Goal: Task Accomplishment & Management: Complete application form

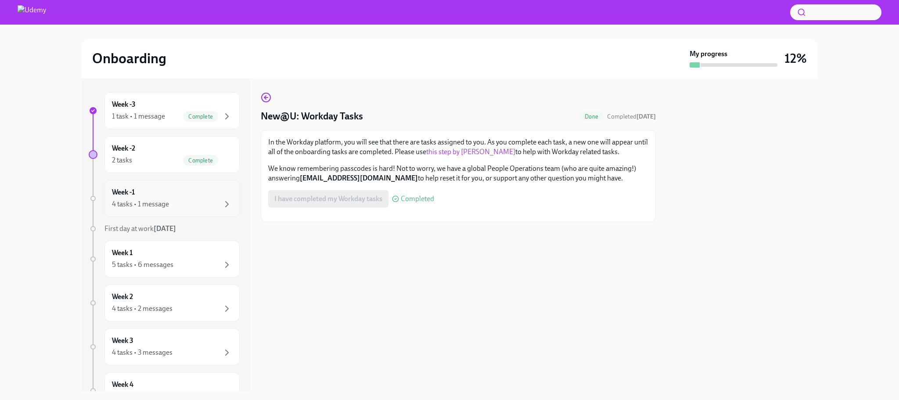
click at [193, 199] on div "4 tasks • 1 message" at bounding box center [172, 204] width 120 height 11
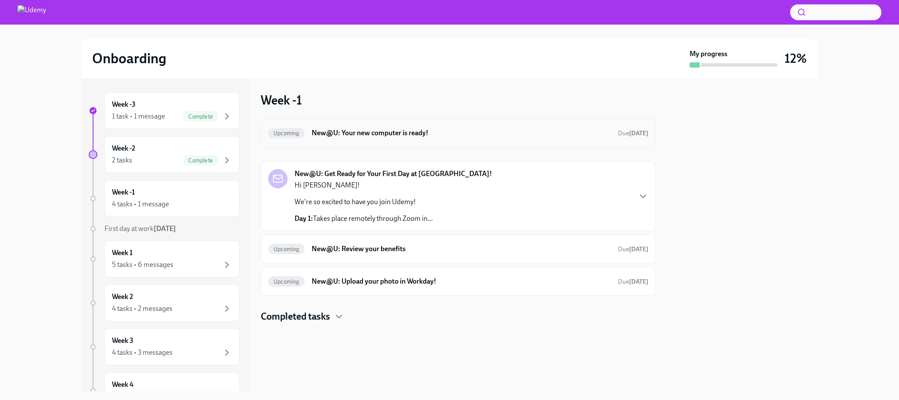
click at [386, 134] on h6 "New@U: Your new computer is ready!" at bounding box center [462, 133] width 300 height 10
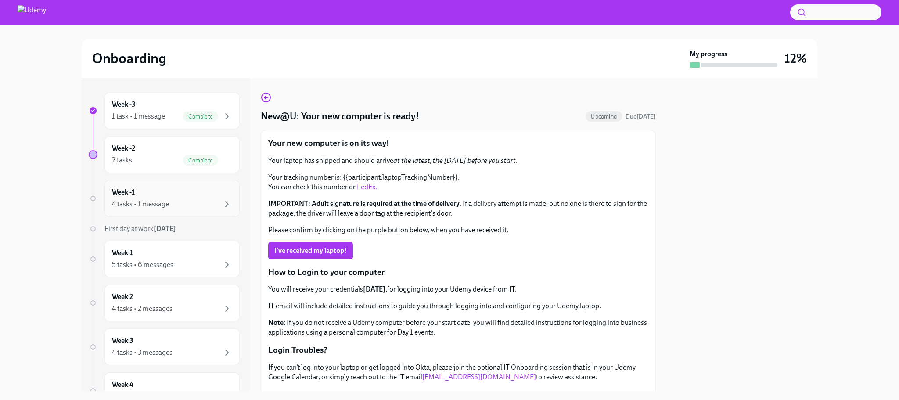
click at [152, 201] on div "4 tasks • 1 message" at bounding box center [140, 204] width 57 height 10
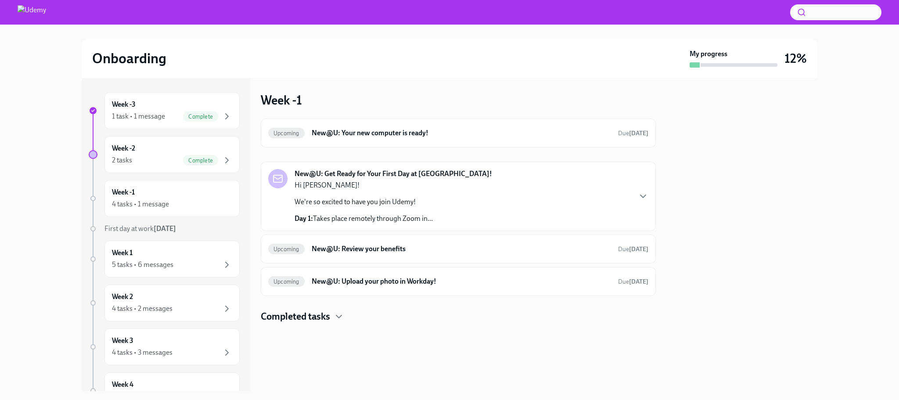
click at [377, 172] on strong "New@U: Get Ready for Your First Day at [GEOGRAPHIC_DATA]!" at bounding box center [394, 174] width 198 height 10
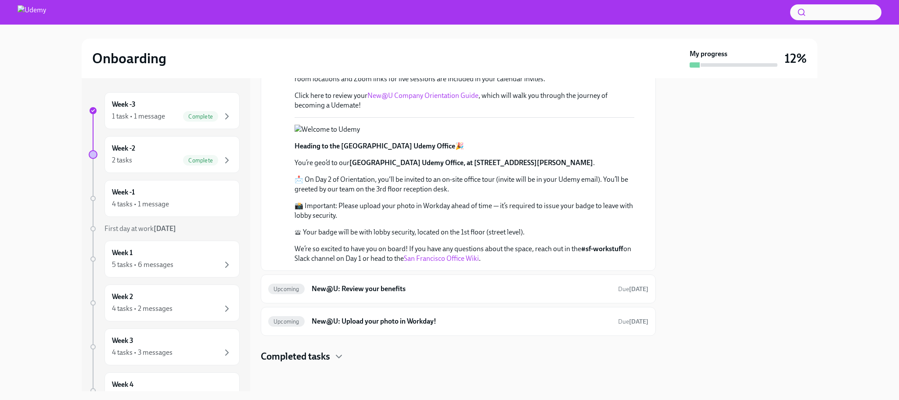
scroll to position [343, 0]
click at [387, 318] on h6 "New@U: Upload your photo in Workday!" at bounding box center [462, 322] width 300 height 10
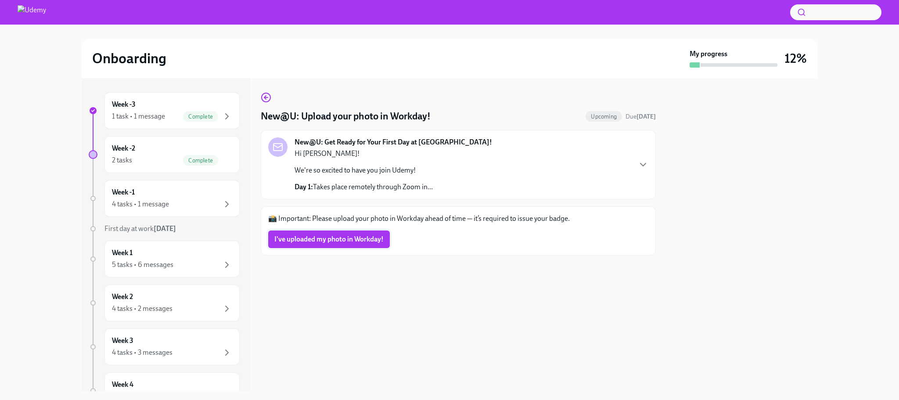
click at [307, 242] on span "I've uploaded my photo in Workday!" at bounding box center [328, 239] width 109 height 9
click at [152, 189] on div "Week -1 4 tasks • 1 message" at bounding box center [172, 199] width 120 height 22
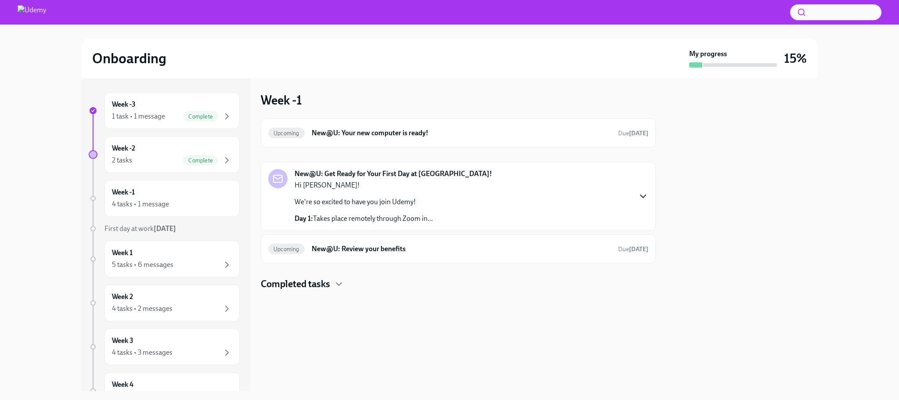
click at [642, 198] on icon "button" at bounding box center [643, 196] width 11 height 11
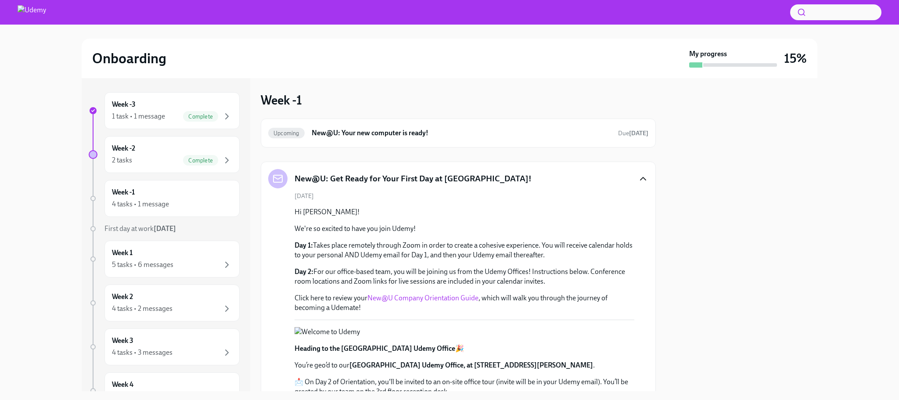
click at [36, 10] on img at bounding box center [32, 12] width 29 height 14
click at [539, 51] on div "Onboarding" at bounding box center [389, 59] width 594 height 18
